Goal: Task Accomplishment & Management: Use online tool/utility

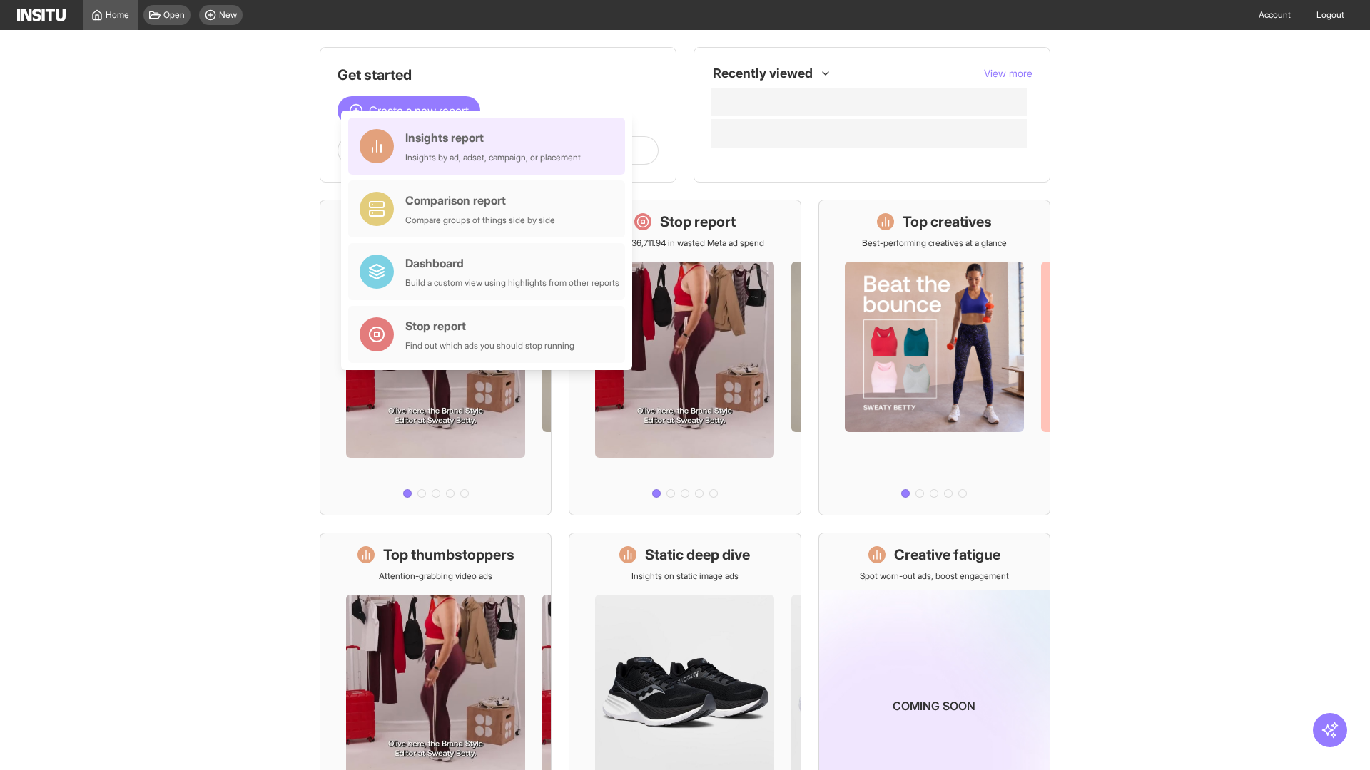
click at [490, 146] on div "Insights report Insights by ad, adset, campaign, or placement" at bounding box center [492, 146] width 175 height 34
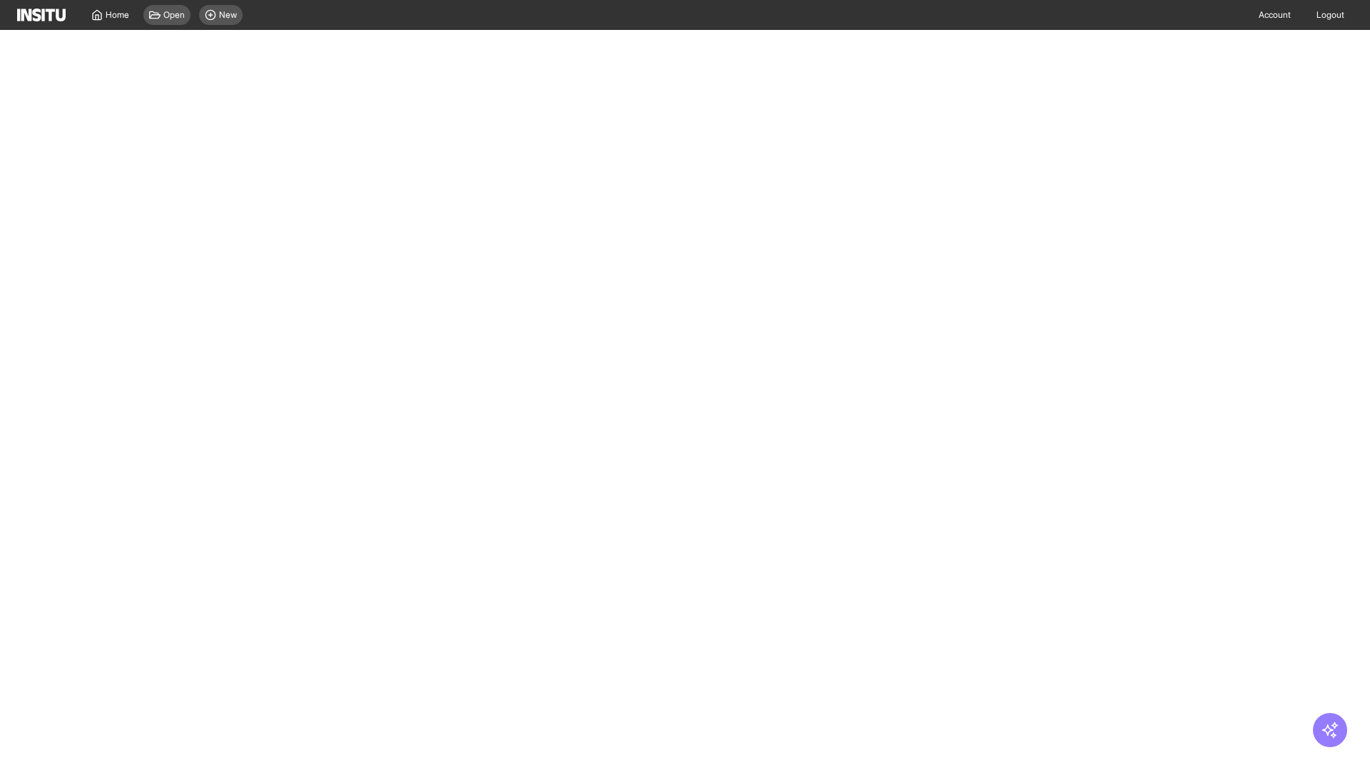
select select "**"
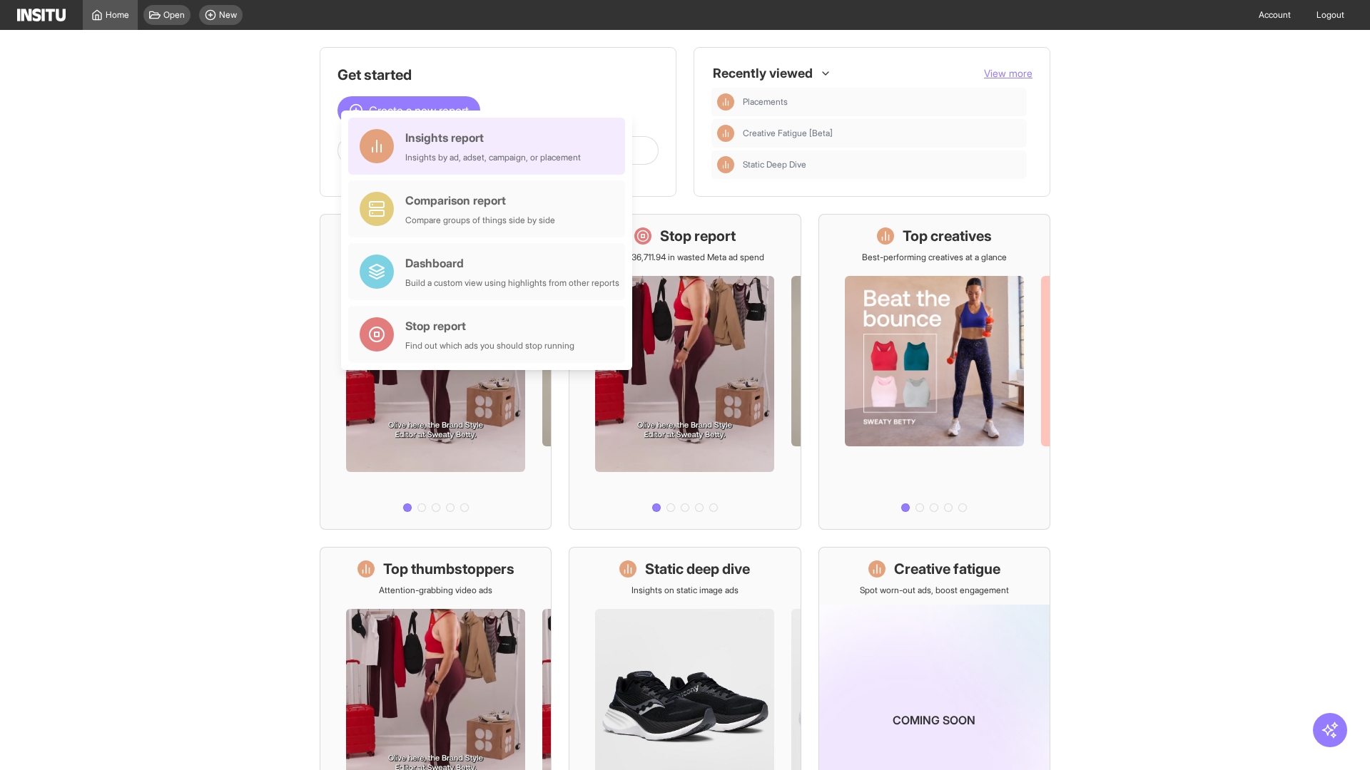
click at [490, 146] on div "Insights report Insights by ad, adset, campaign, or placement" at bounding box center [492, 146] width 175 height 34
